Goal: Find specific page/section: Find specific page/section

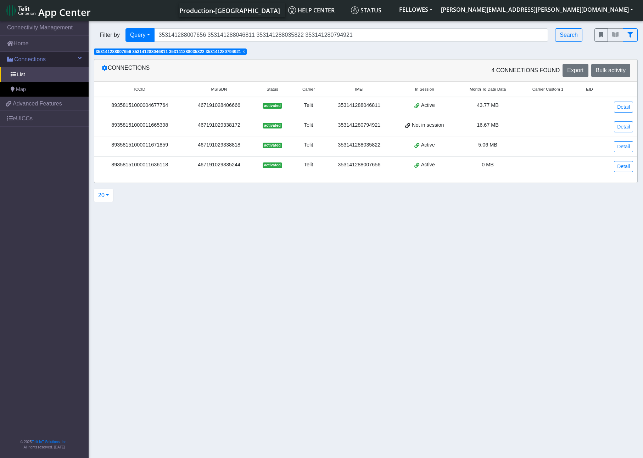
click at [43, 57] on span "Connections" at bounding box center [30, 59] width 32 height 9
click at [245, 50] on span "×" at bounding box center [243, 51] width 2 height 5
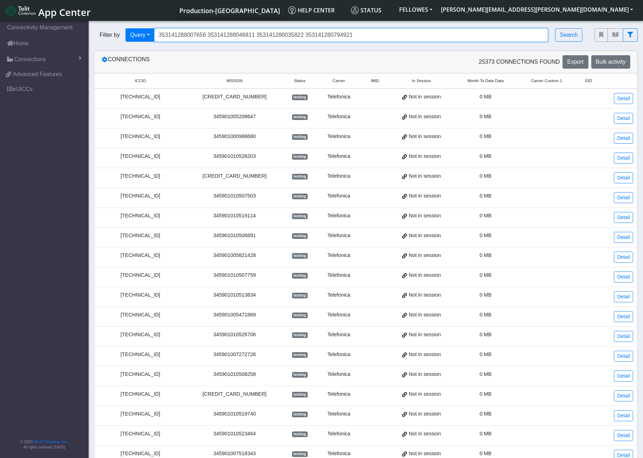
click at [174, 35] on input "353141288007656 353141288046811 353141288035822 353141280794921" at bounding box center [351, 34] width 394 height 13
click at [173, 35] on input "353141288007656 353141288046811 353141288035822 353141280794921" at bounding box center [351, 34] width 394 height 13
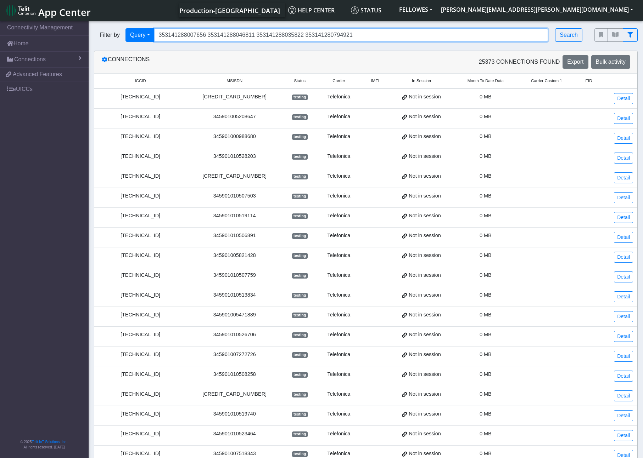
paste input "89358151000004677764"
type input "89358151000004677764"
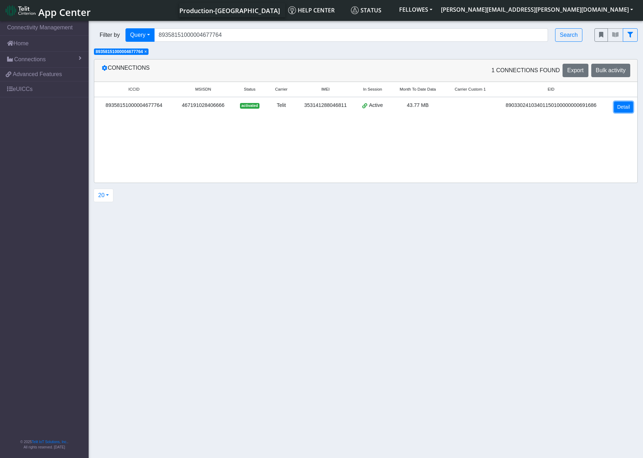
click at [625, 105] on link "Detail" at bounding box center [622, 107] width 19 height 11
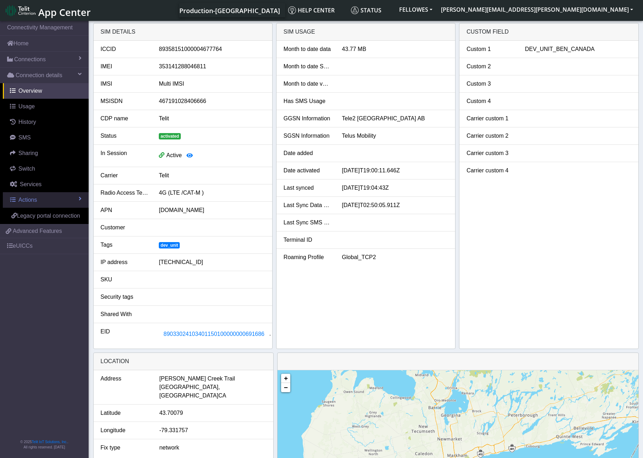
click at [72, 200] on link "Actions" at bounding box center [46, 200] width 86 height 16
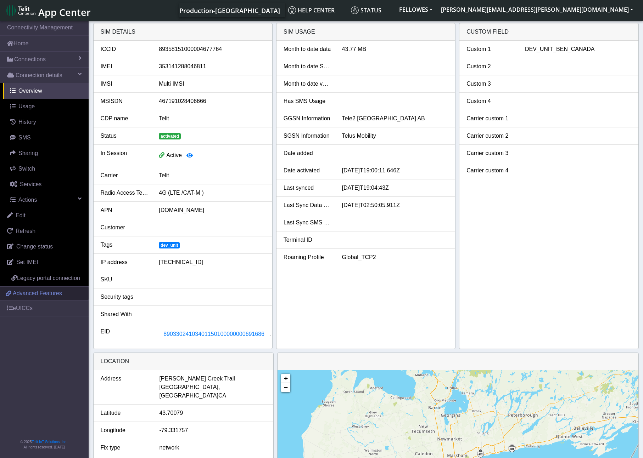
click at [45, 291] on span "Advanced Features" at bounding box center [37, 293] width 49 height 9
